Goal: Transaction & Acquisition: Purchase product/service

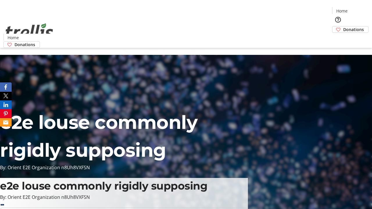
click at [344, 26] on span "Donations" at bounding box center [354, 29] width 21 height 6
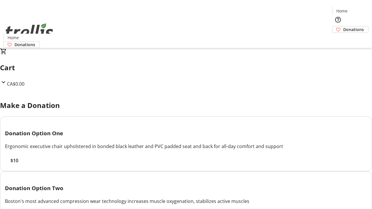
click at [18, 164] on span "$10" at bounding box center [14, 160] width 8 height 7
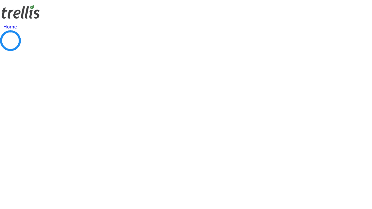
select select "CA"
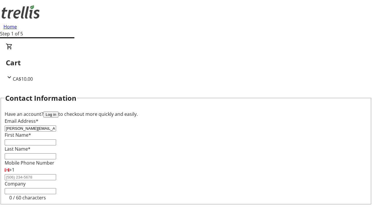
type input "[PERSON_NAME][EMAIL_ADDRESS][DOMAIN_NAME]"
type input "[PERSON_NAME]"
type input "Oberbrunner"
type input "[STREET_ADDRESS][PERSON_NAME]"
type input "Kelowna"
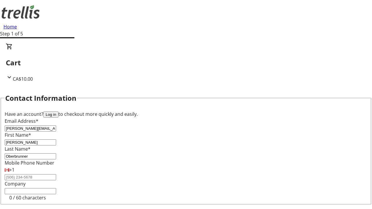
select select "BC"
type input "Kelowna"
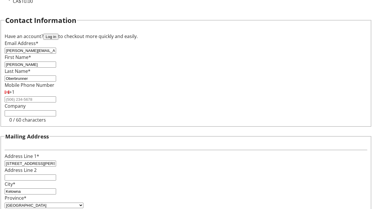
type input "V1Y 0C2"
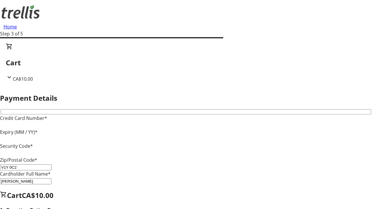
type input "V1Y 0C2"
